Goal: Transaction & Acquisition: Purchase product/service

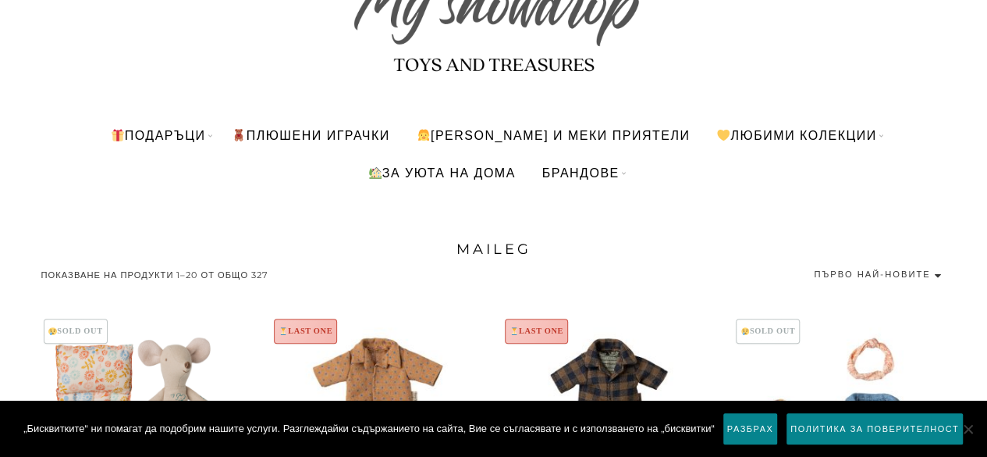
scroll to position [125, 0]
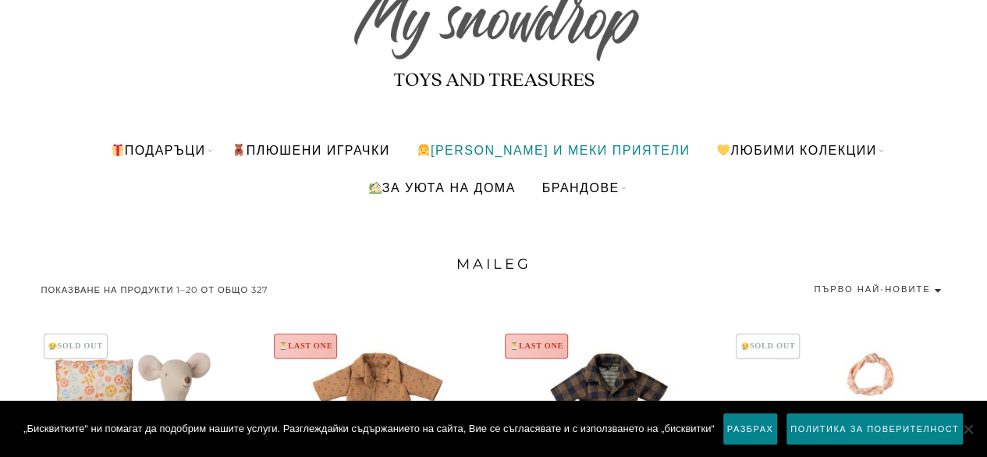
click at [496, 142] on link "[PERSON_NAME] и меки приятели" at bounding box center [553, 149] width 297 height 37
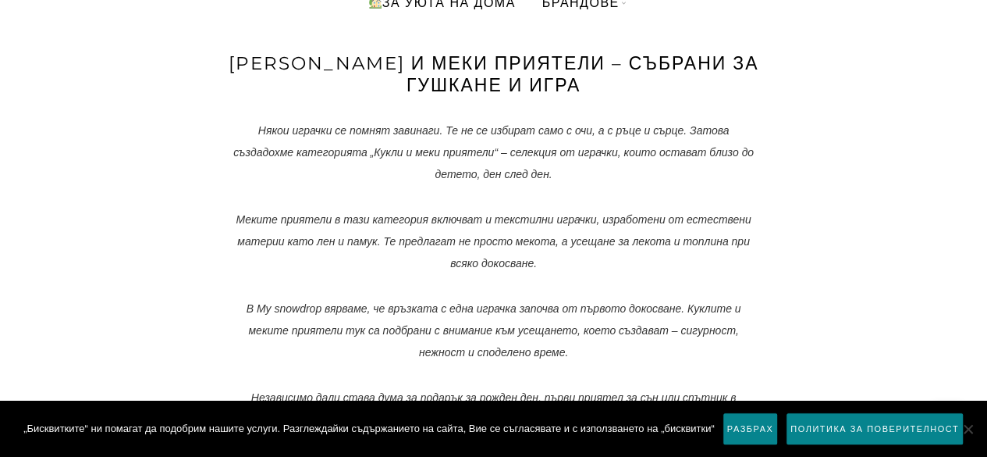
scroll to position [312, 0]
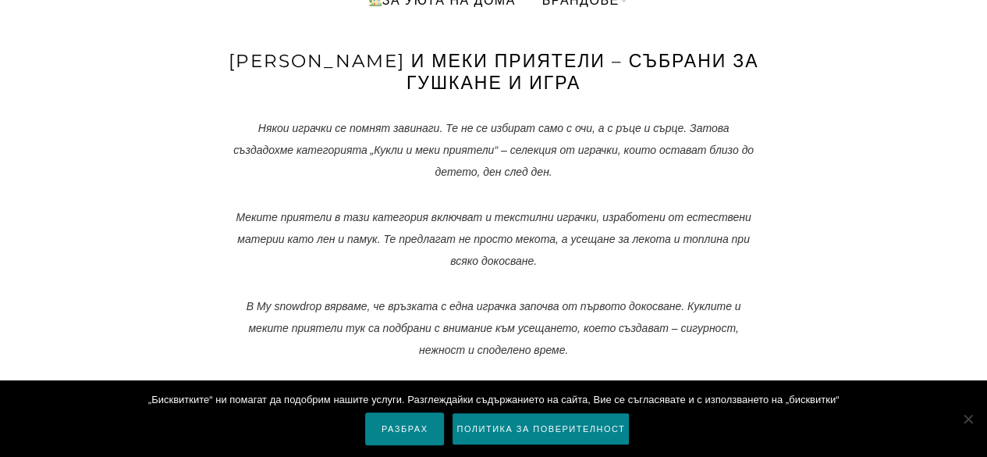
click at [392, 428] on link "Разбрах" at bounding box center [404, 428] width 79 height 33
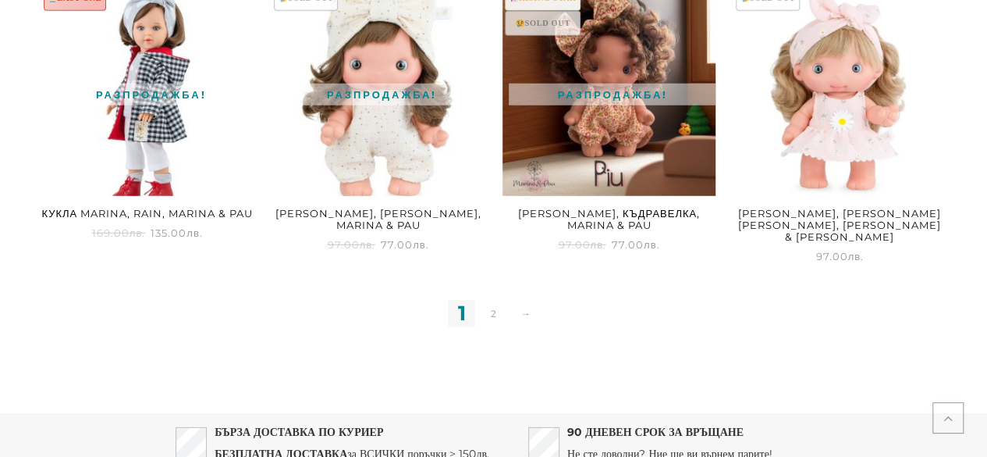
scroll to position [2279, 0]
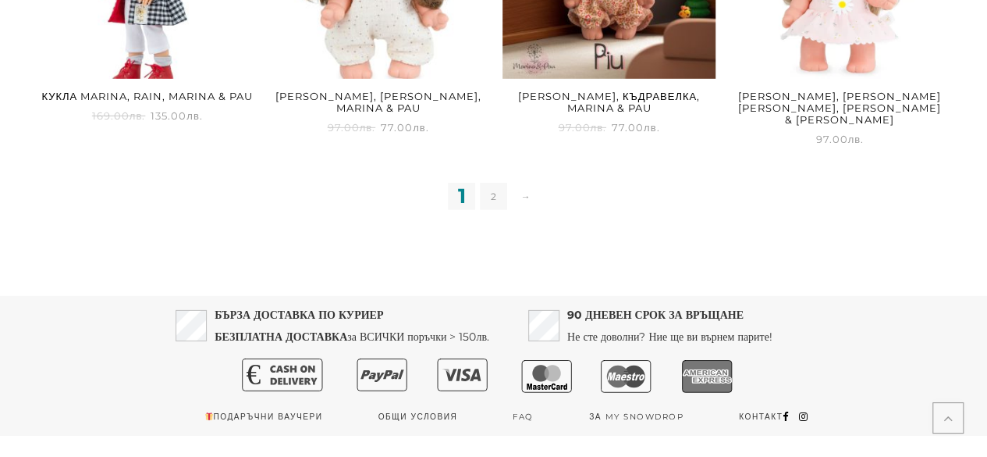
click at [487, 183] on link "2" at bounding box center [493, 196] width 27 height 27
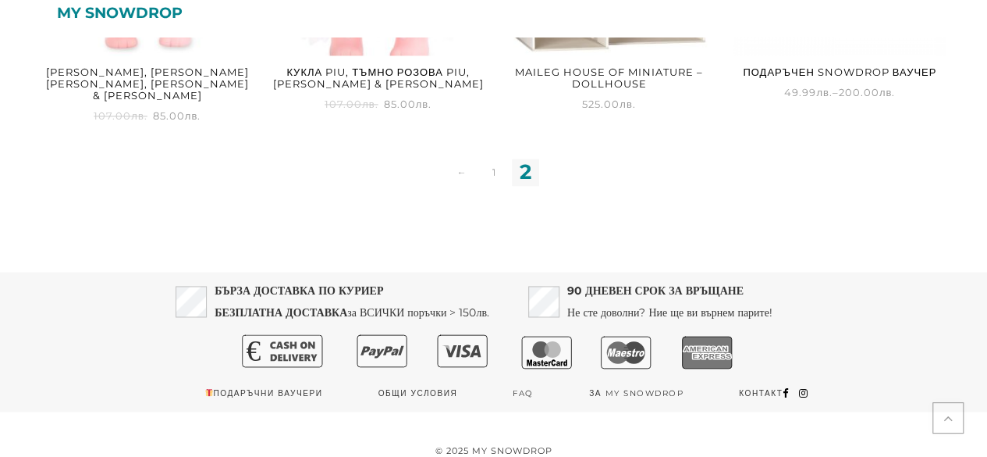
scroll to position [1076, 0]
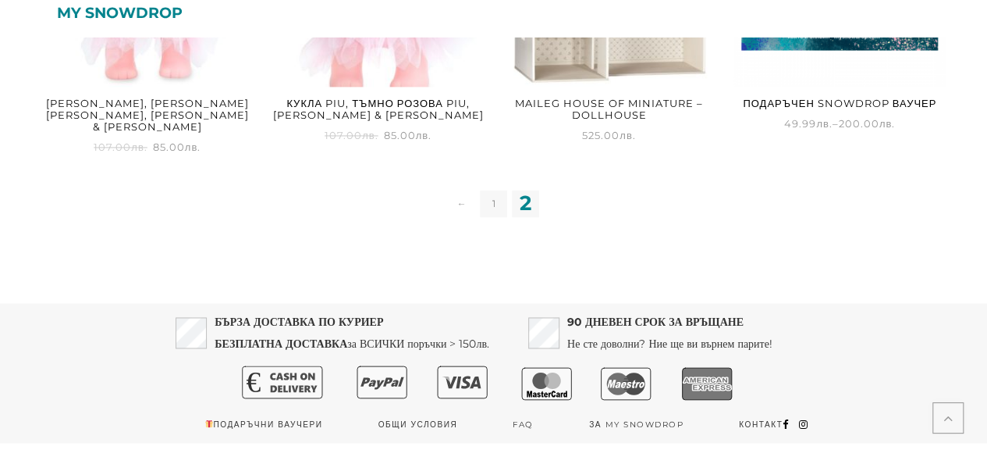
click at [498, 195] on link "1" at bounding box center [493, 203] width 27 height 27
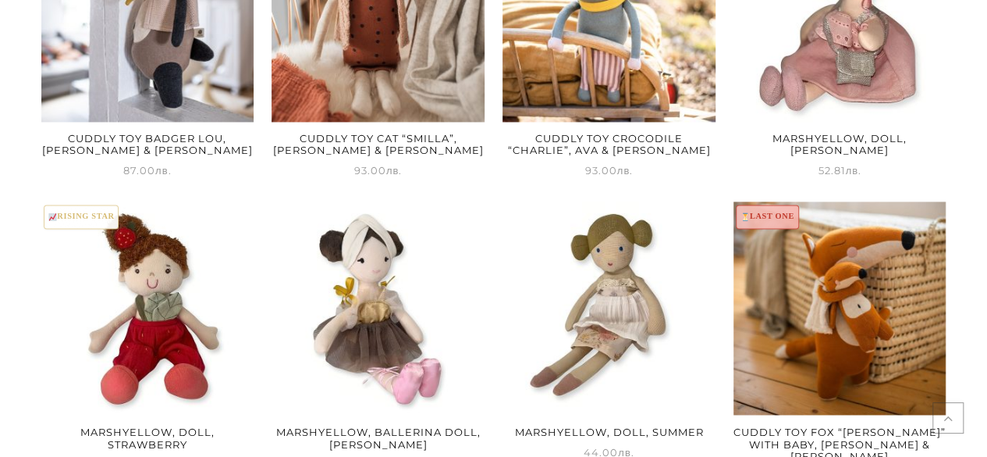
scroll to position [1067, 0]
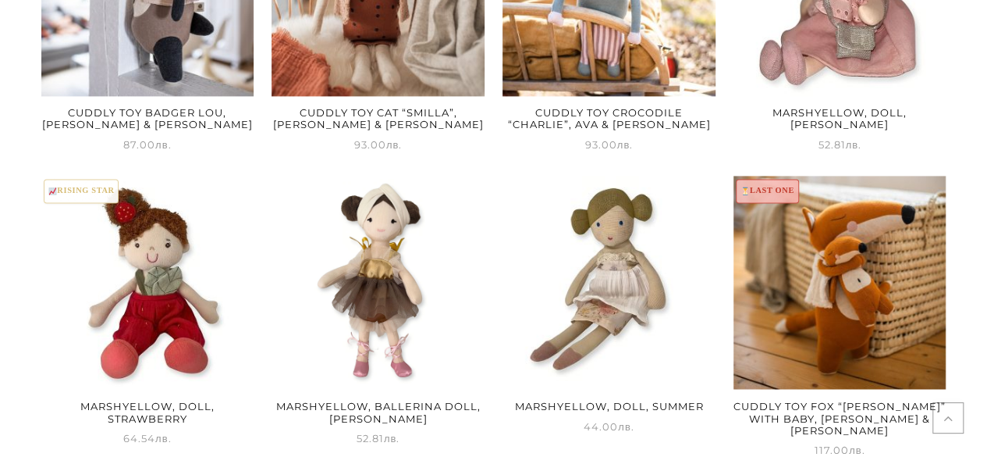
click at [387, 282] on img at bounding box center [378, 282] width 213 height 213
